Goal: Task Accomplishment & Management: Use online tool/utility

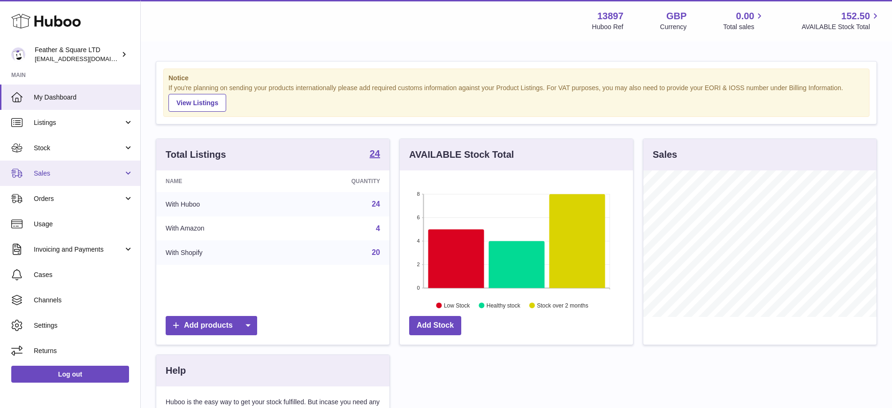
click at [70, 173] on span "Sales" at bounding box center [79, 173] width 90 height 9
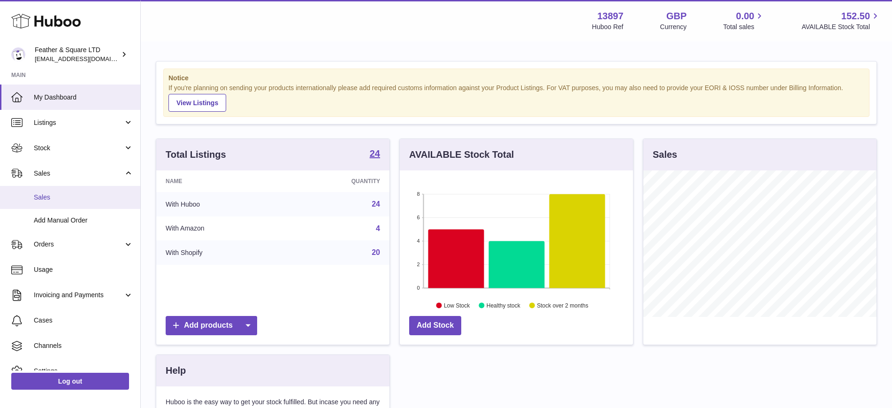
click at [68, 195] on span "Sales" at bounding box center [83, 197] width 99 height 9
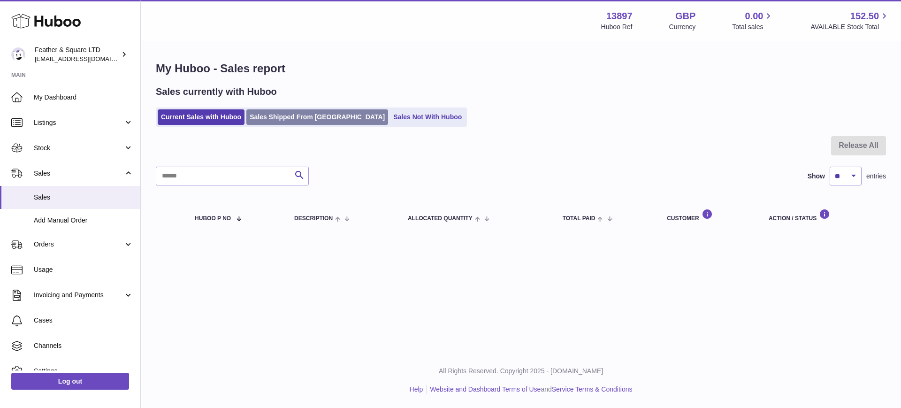
click at [296, 113] on link "Sales Shipped From [GEOGRAPHIC_DATA]" at bounding box center [317, 116] width 142 height 15
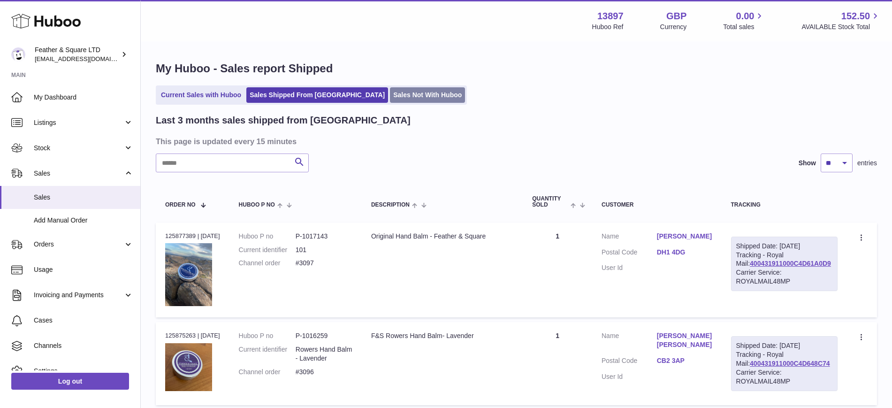
click at [390, 92] on link "Sales Not With Huboo" at bounding box center [427, 94] width 75 height 15
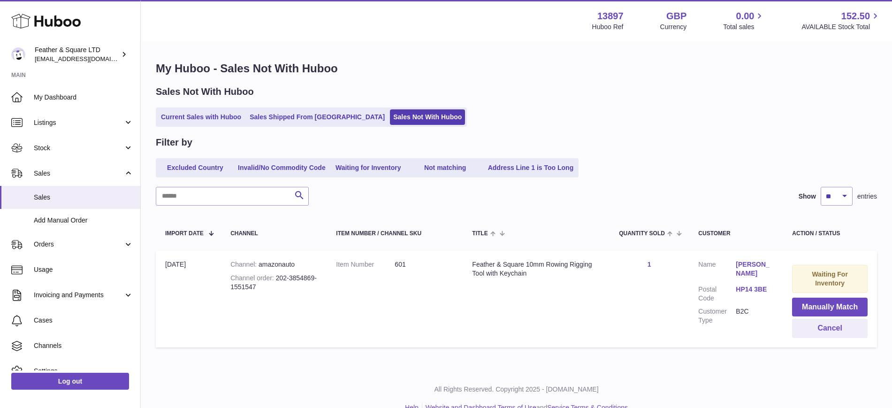
click at [383, 92] on div "Sales Not With Huboo" at bounding box center [516, 91] width 721 height 13
click at [815, 305] on button "Manually Match" at bounding box center [830, 306] width 76 height 19
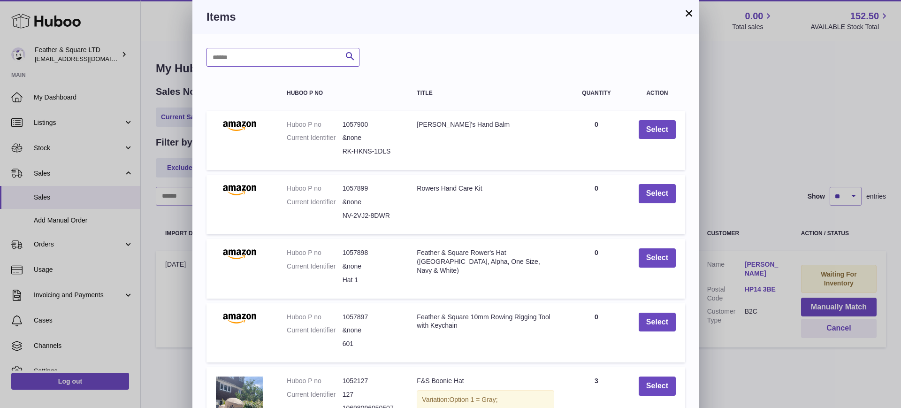
click at [290, 56] on input "text" at bounding box center [282, 57] width 153 height 19
type input "**********"
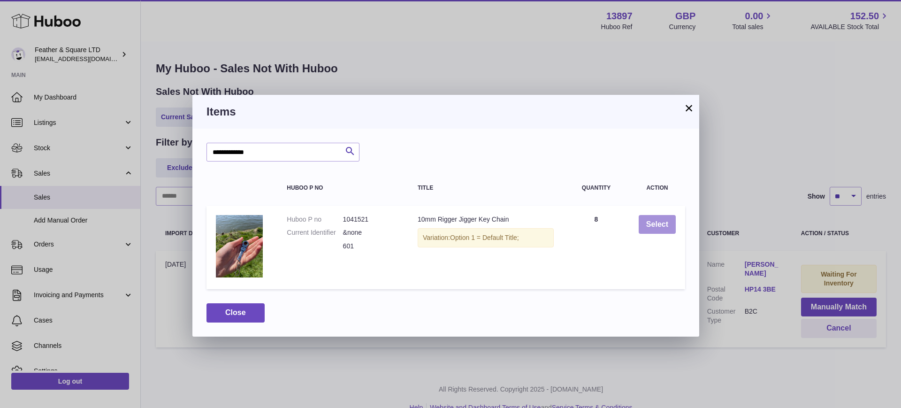
click at [657, 233] on button "Select" at bounding box center [657, 224] width 37 height 19
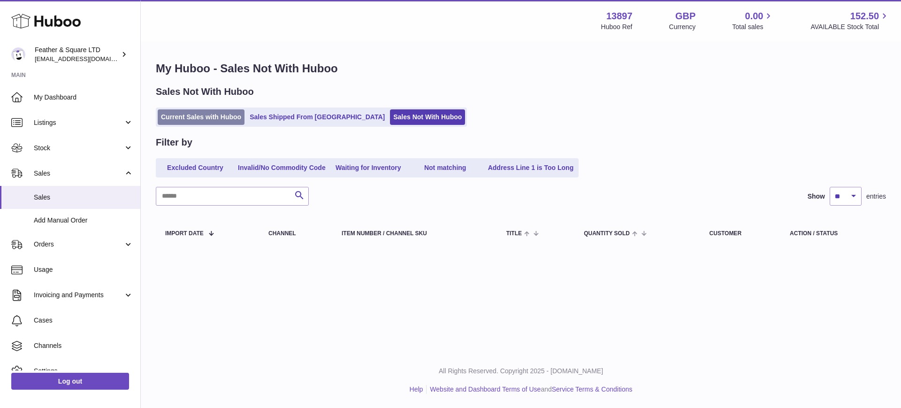
click at [224, 117] on link "Current Sales with Huboo" at bounding box center [201, 116] width 87 height 15
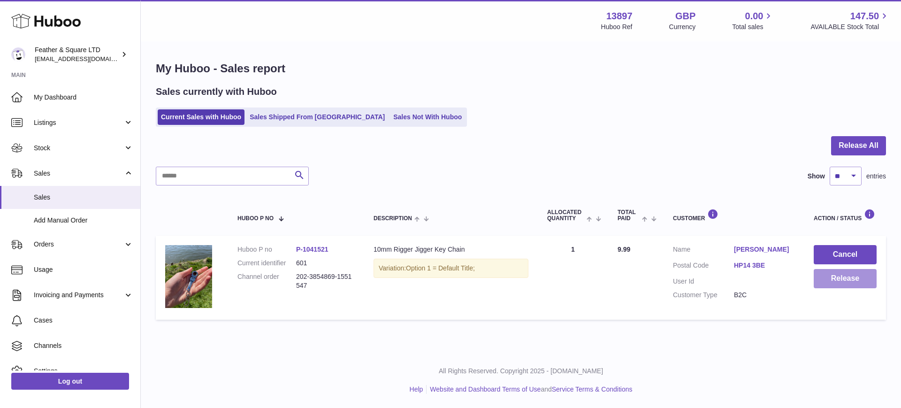
click at [845, 280] on button "Release" at bounding box center [845, 278] width 63 height 19
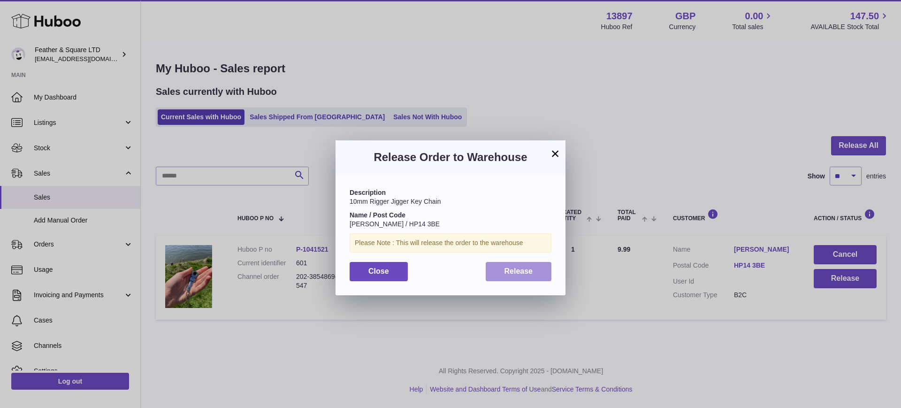
click at [531, 273] on span "Release" at bounding box center [518, 271] width 29 height 8
